Goal: Find specific page/section: Find specific page/section

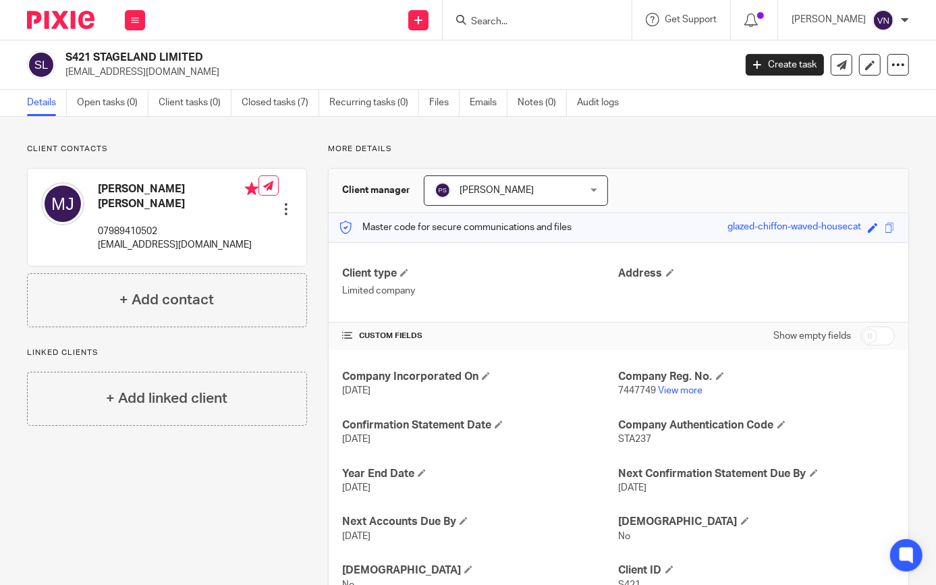
click at [543, 22] on input "Search" at bounding box center [531, 22] width 122 height 12
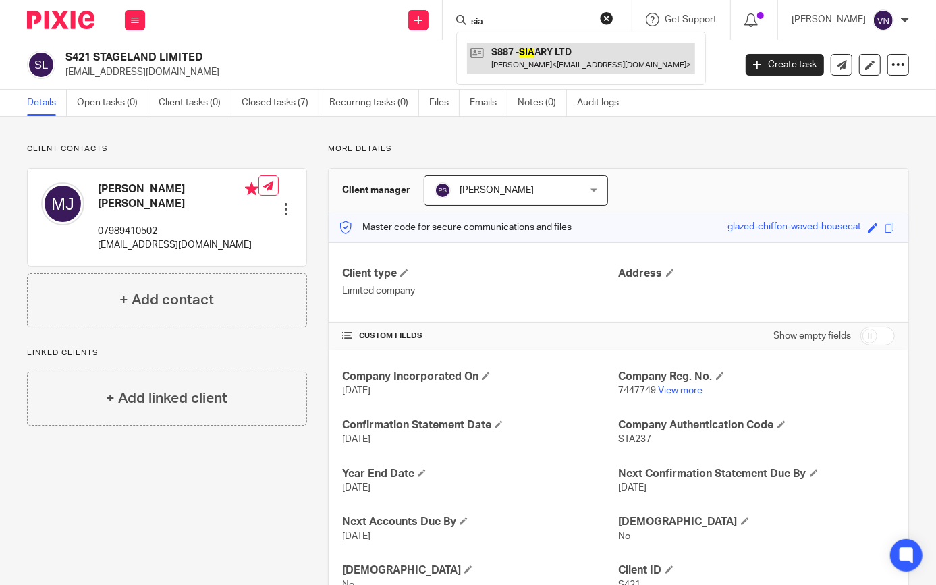
type input "sia"
click at [567, 53] on link at bounding box center [581, 58] width 228 height 31
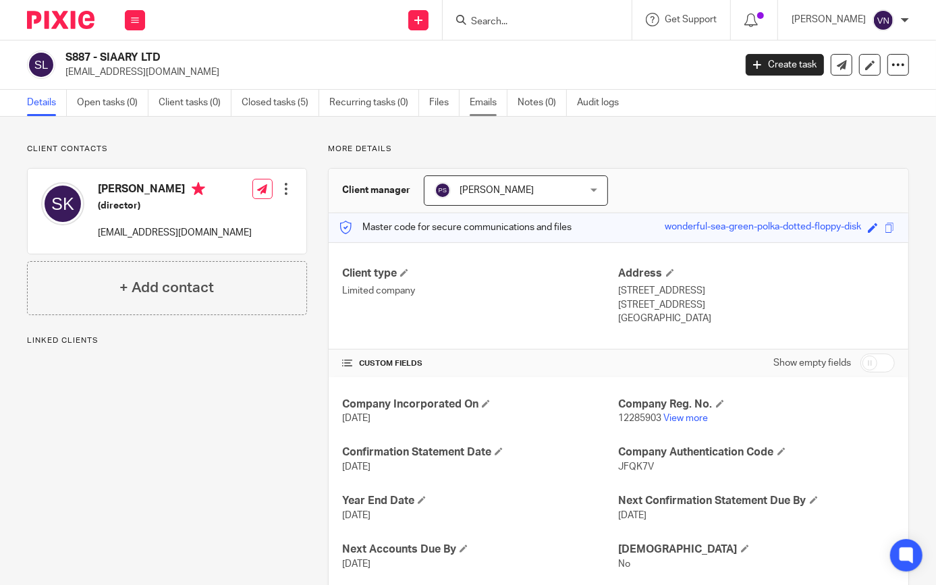
click at [496, 103] on link "Emails" at bounding box center [489, 103] width 38 height 26
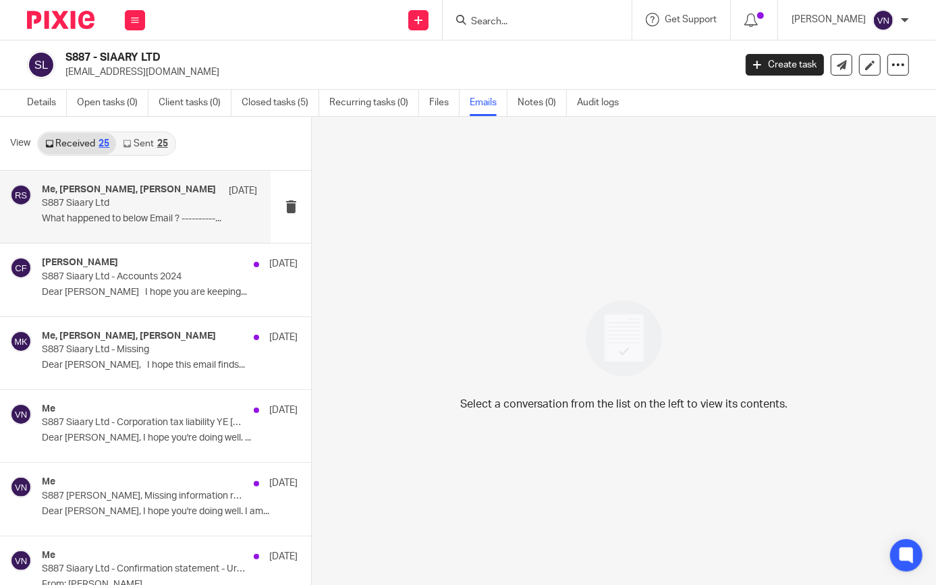
click at [157, 222] on p "What happened to below Email ? ----------..." at bounding box center [149, 218] width 215 height 11
